Goal: Contribute content: Contribute content

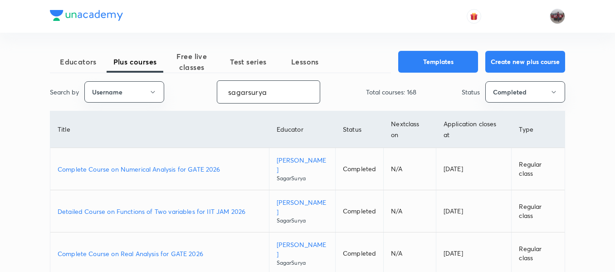
click at [253, 93] on input "sagarsurya" at bounding box center [268, 91] width 103 height 23
paste input "unacademy-user-PRXHTYFEVZGR"
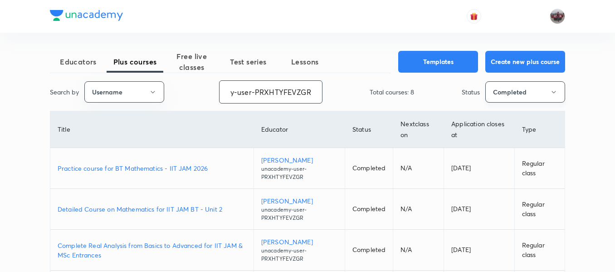
type input "unacademy-user-PRXHTYFEVZGR"
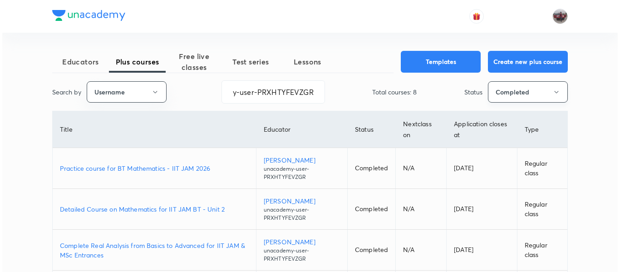
scroll to position [0, 0]
click at [523, 97] on button "Completed" at bounding box center [525, 91] width 80 height 21
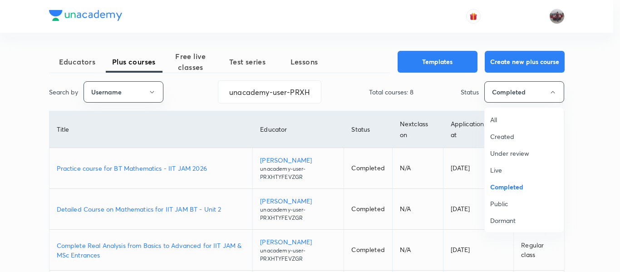
click at [512, 152] on span "Under review" at bounding box center [524, 153] width 68 height 10
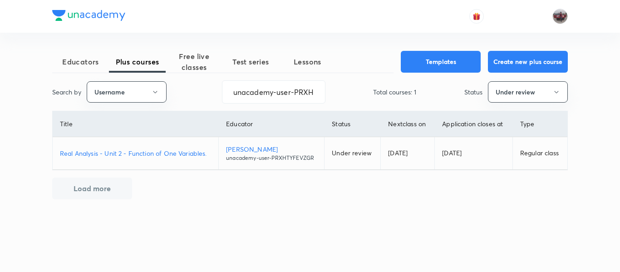
click at [160, 150] on p "Real Analysis - Unit 2 - Function of One Variables." at bounding box center [135, 153] width 151 height 10
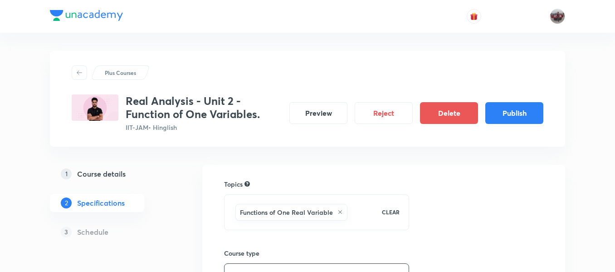
click at [110, 175] on h5 "Course details" at bounding box center [101, 173] width 49 height 11
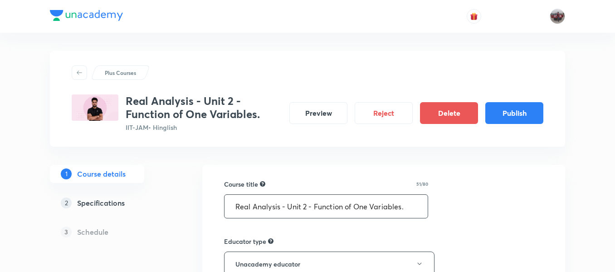
click at [333, 203] on input "Real Analysis - Unit 2 - Function of One Variables." at bounding box center [326, 206] width 203 height 23
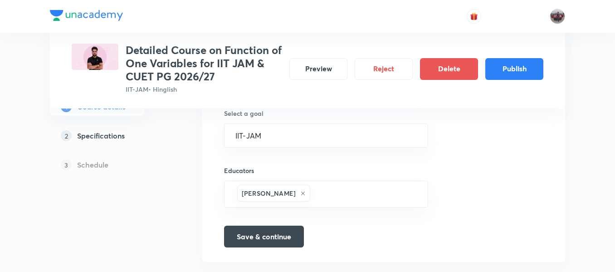
scroll to position [548, 0]
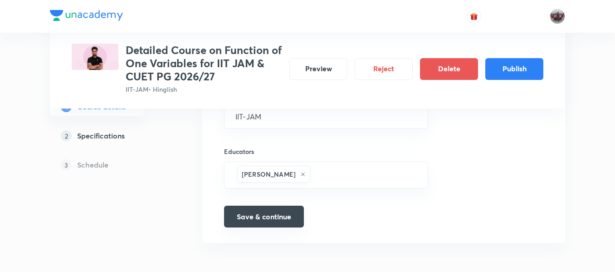
type input "Detailed Course on Function of One Variables for IIT JAM & CUET PG 2026/27"
click at [253, 217] on button "Save & continue" at bounding box center [264, 217] width 80 height 22
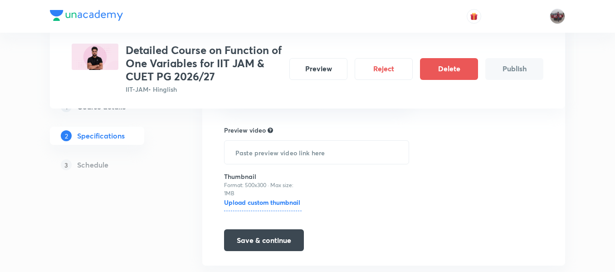
scroll to position [276, 0]
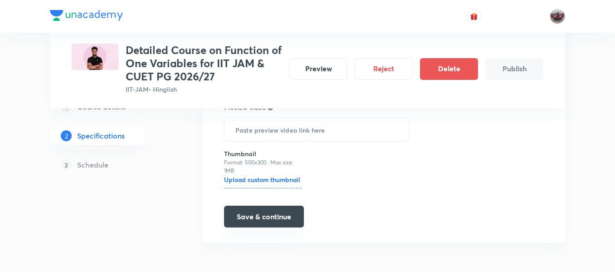
click at [243, 223] on button "Save & continue" at bounding box center [264, 217] width 80 height 22
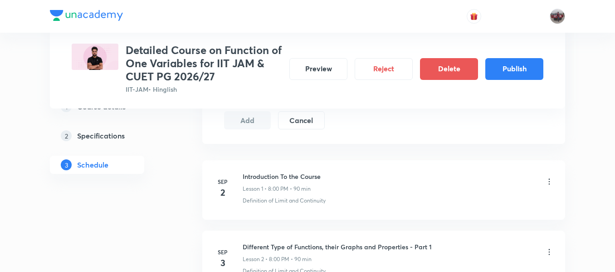
scroll to position [480, 0]
click at [226, 50] on h3 "Detailed Course on Function of One Variables for IIT JAM & CUET PG 2026/27" at bounding box center [204, 63] width 157 height 39
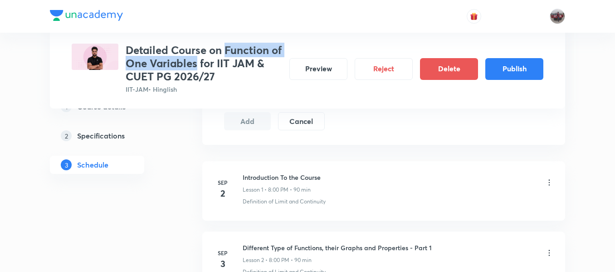
drag, startPoint x: 226, startPoint y: 50, endPoint x: 206, endPoint y: 60, distance: 22.1
click at [206, 60] on h3 "Detailed Course on Function of One Variables for IIT JAM & CUET PG 2026/27" at bounding box center [204, 63] width 157 height 39
copy h3 "Function of One Variables"
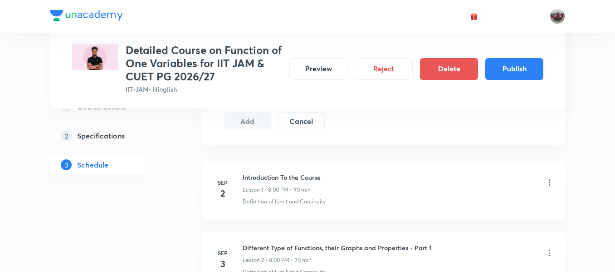
click at [549, 184] on icon at bounding box center [549, 182] width 9 height 9
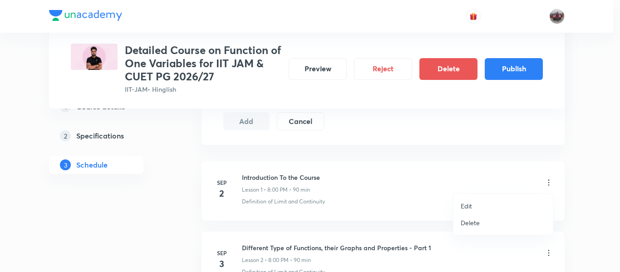
click at [475, 200] on li "Edit" at bounding box center [502, 205] width 99 height 17
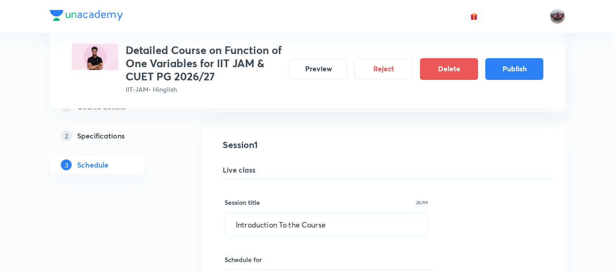
scroll to position [163, 0]
click at [351, 220] on input "Introduction To the Course" at bounding box center [326, 224] width 203 height 23
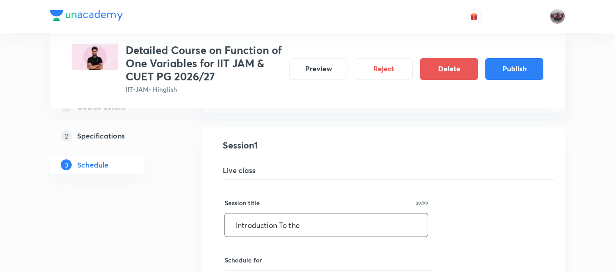
paste input "Function of One Variables"
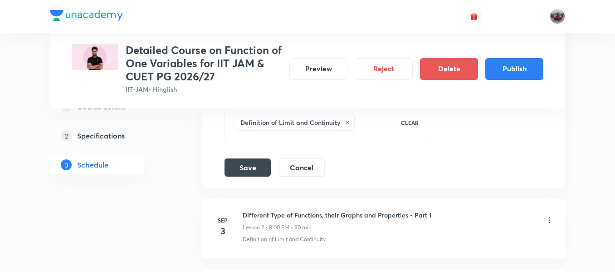
scroll to position [441, 0]
type input "Introduction to Function of One Variables"
click at [247, 167] on button "Save" at bounding box center [248, 168] width 46 height 18
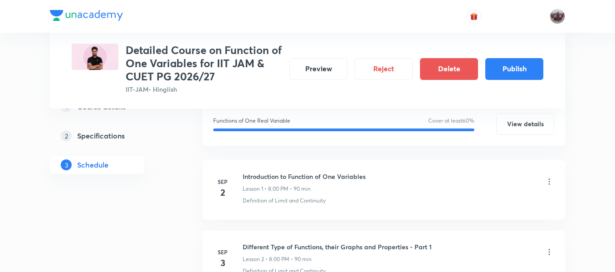
scroll to position [210, 0]
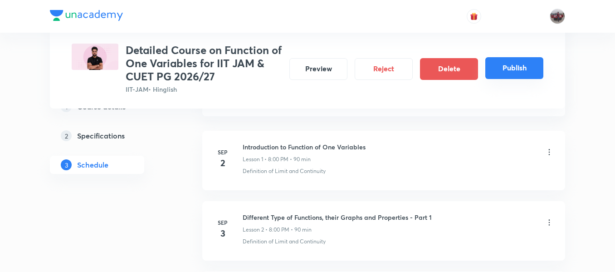
click at [513, 70] on button "Publish" at bounding box center [514, 68] width 58 height 22
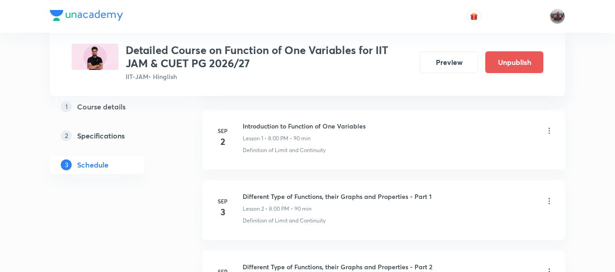
scroll to position [197, 0]
